Goal: Use online tool/utility: Use online tool/utility

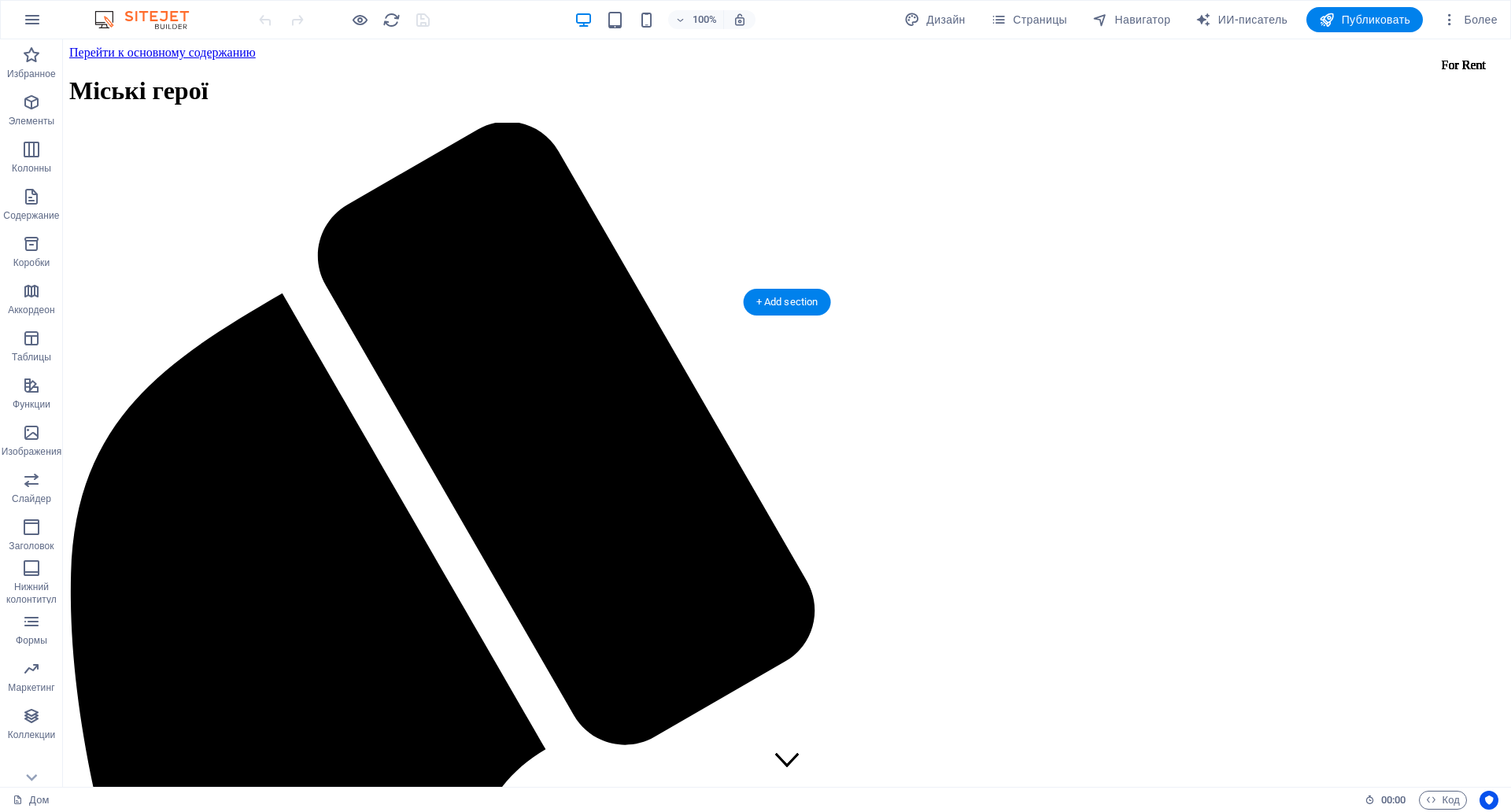
scroll to position [472, 0]
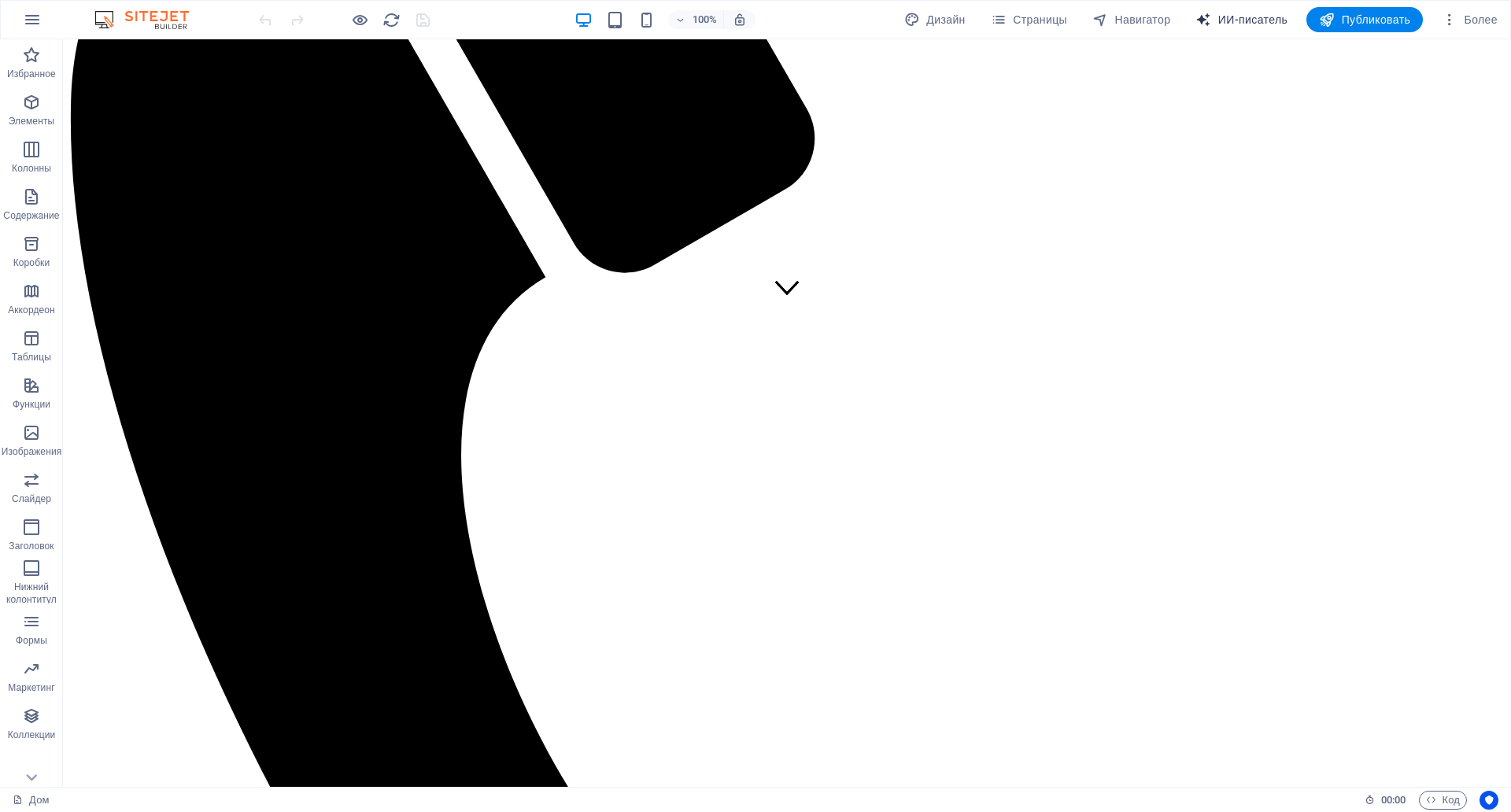
click at [1250, 19] on font "ИИ-писатель" at bounding box center [1253, 19] width 69 height 13
select select "English"
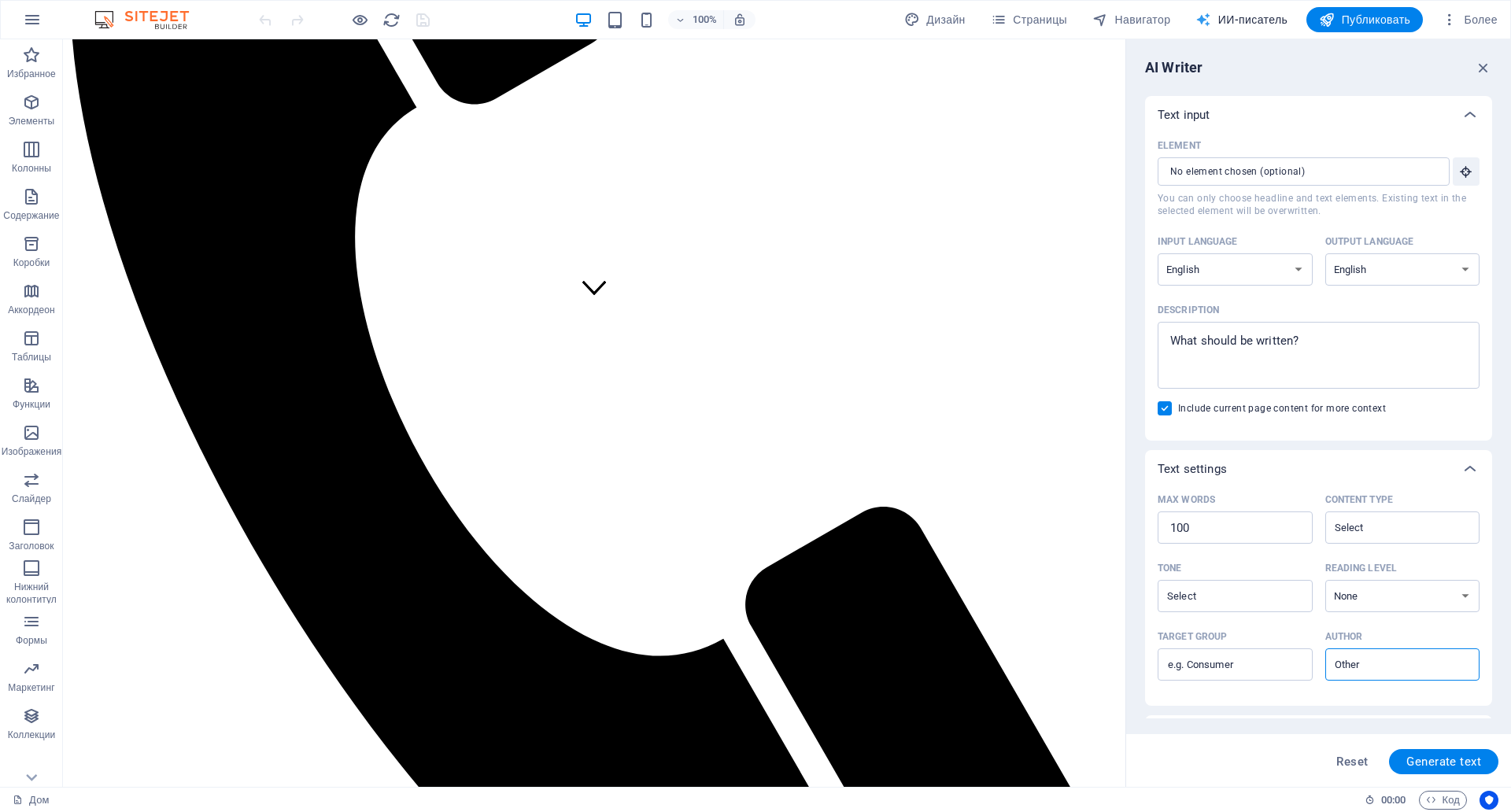
scroll to position [0, 0]
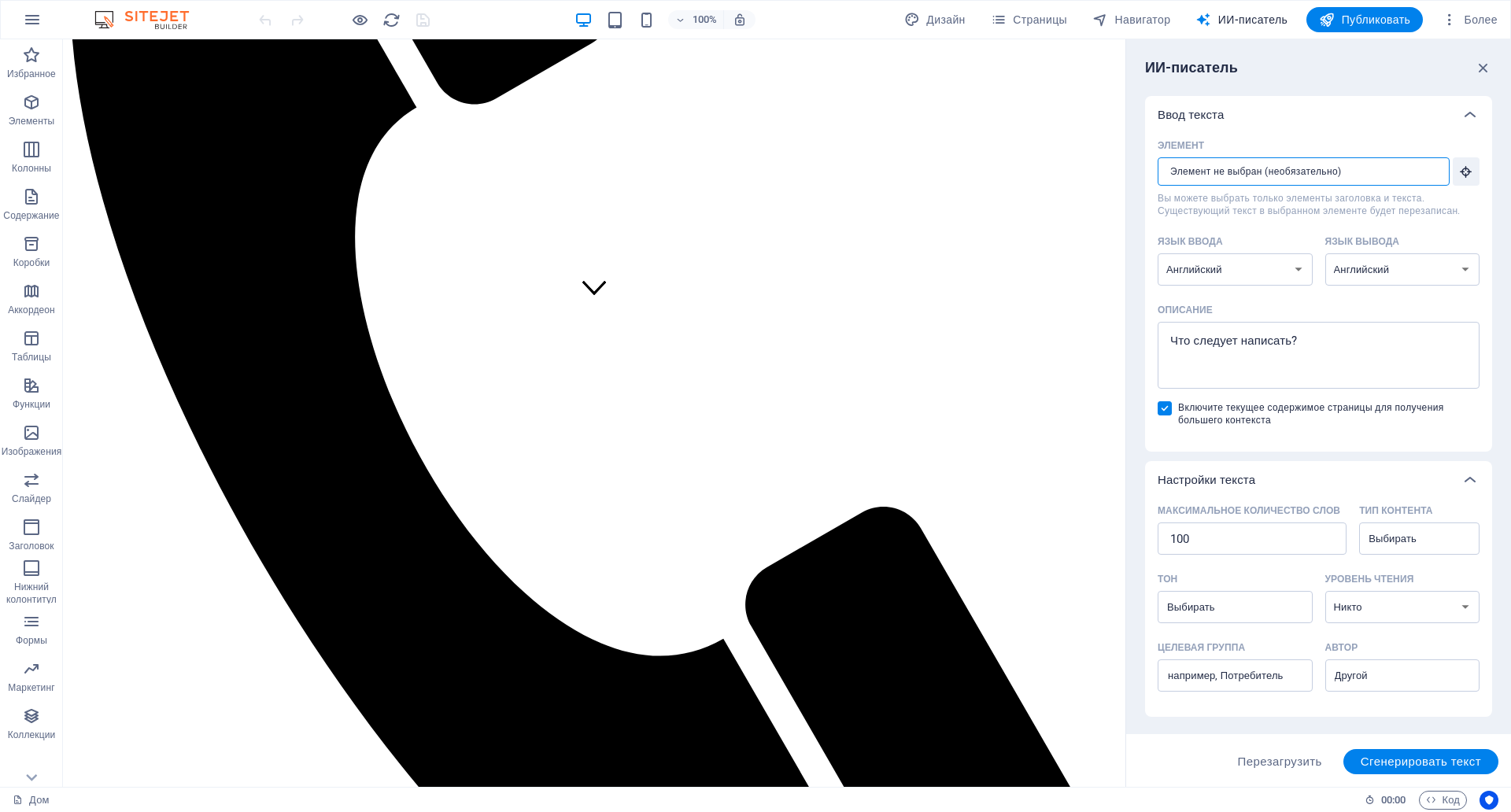
click at [1243, 174] on input "Элемент ​ Вы можете выбрать только элементы заголовка и текста. Существующий те…" at bounding box center [1299, 172] width 281 height 29
click at [1361, 173] on input "Элемент ​ Вы можете выбрать только элементы заголовка и текста. Существующий те…" at bounding box center [1299, 172] width 281 height 29
click at [1469, 176] on icon "button" at bounding box center [1466, 171] width 14 height 14
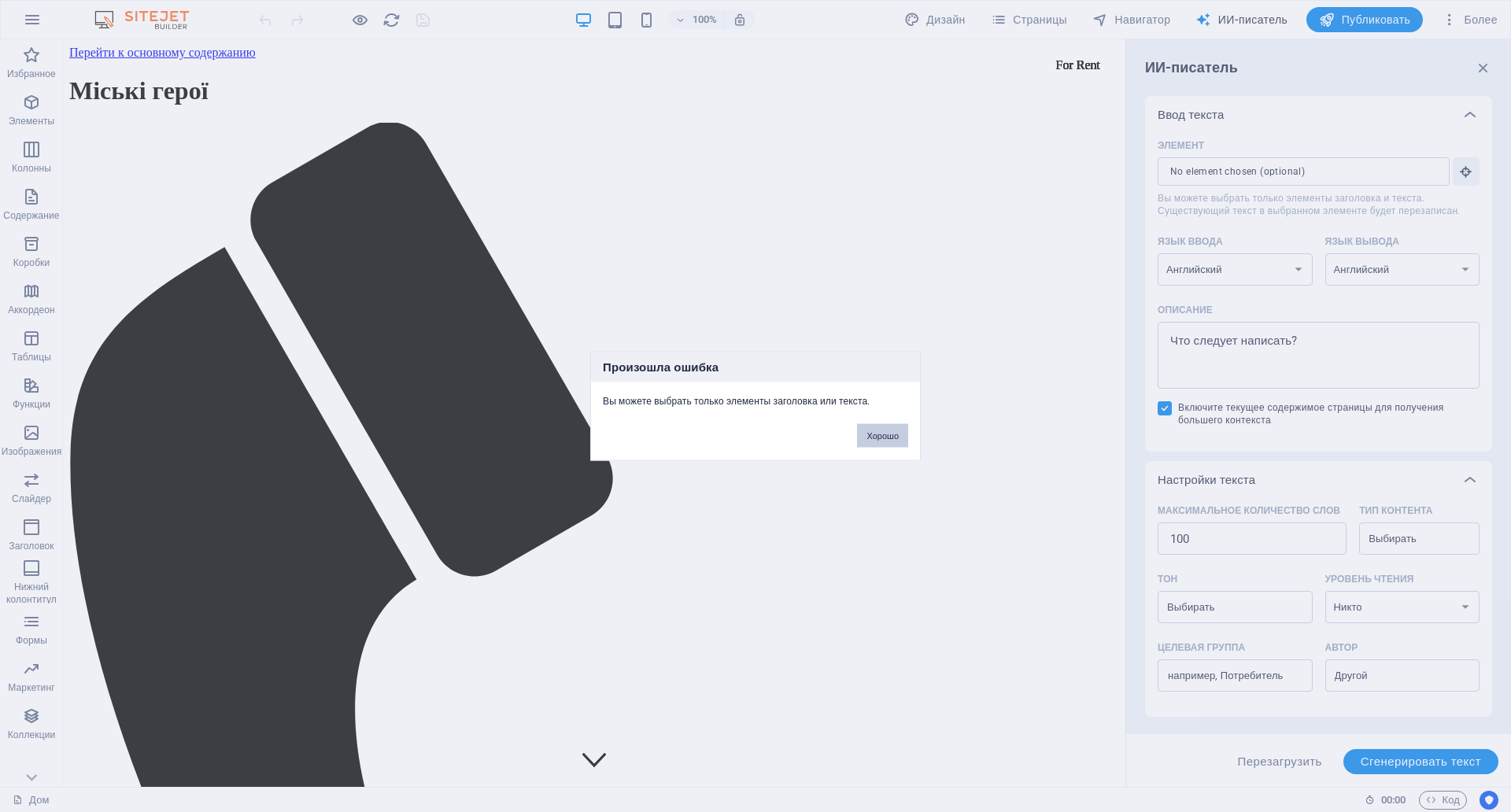
click at [870, 431] on font "Хорошо" at bounding box center [882, 436] width 32 height 9
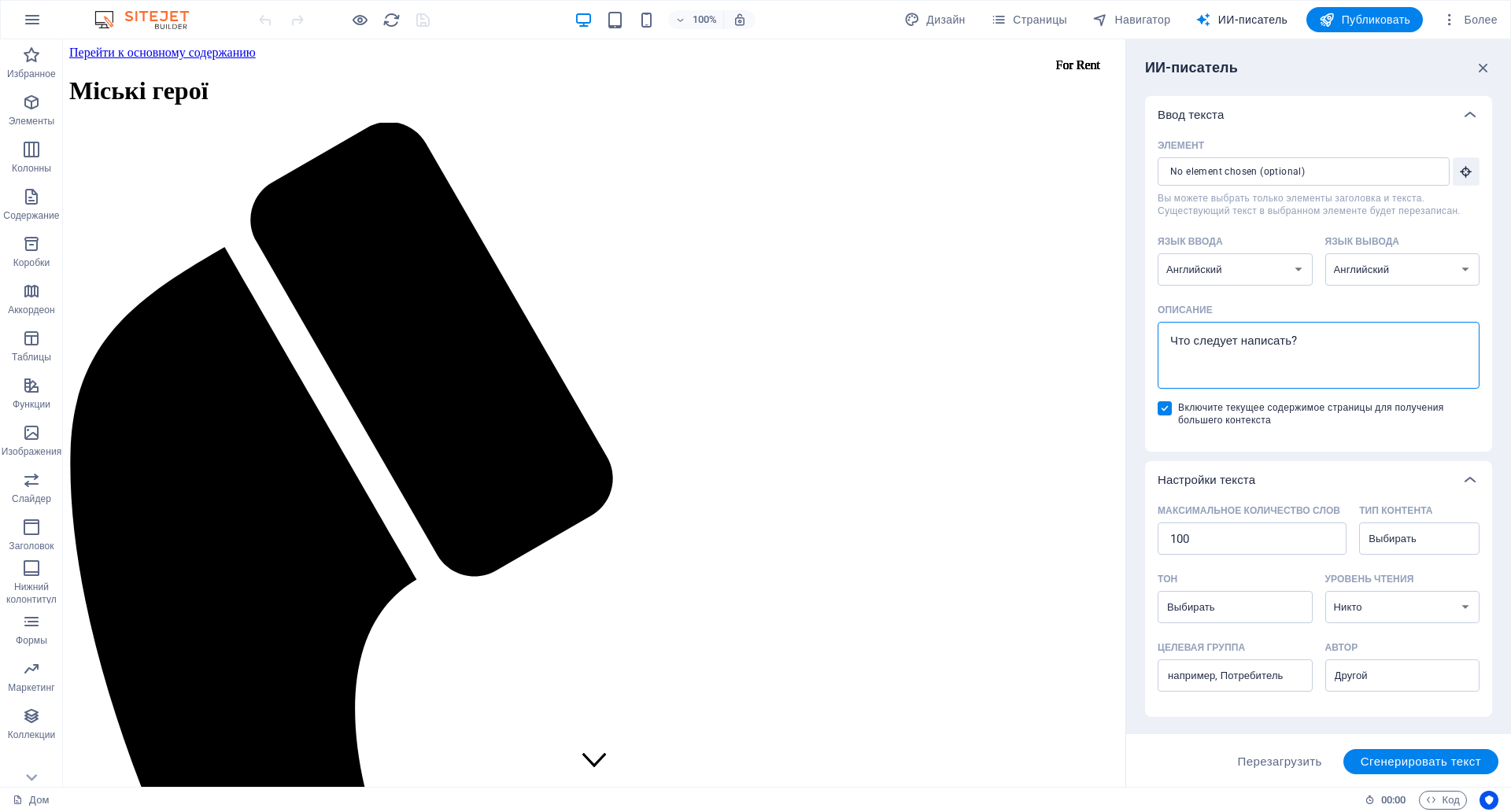
click at [1302, 340] on textarea "Описание x ​" at bounding box center [1319, 354] width 306 height 51
type textarea "x"
